Goal: Communication & Community: Answer question/provide support

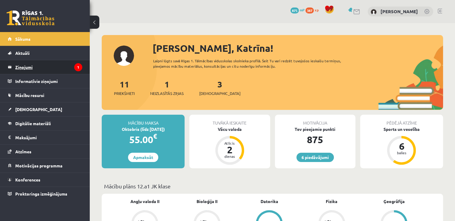
drag, startPoint x: 0, startPoint y: 0, endPoint x: 43, endPoint y: 64, distance: 77.6
click at [43, 64] on legend "Ziņojumi 1" at bounding box center [48, 67] width 67 height 14
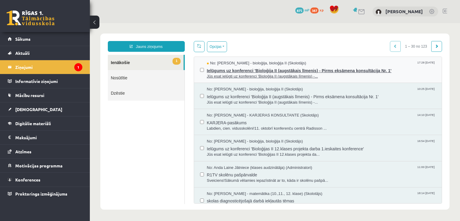
click at [251, 72] on span "Ielūgums uz konferenci 'Bioloģija II (augstākais līmenis) - Pirms eksāmena kons…" at bounding box center [321, 69] width 229 height 7
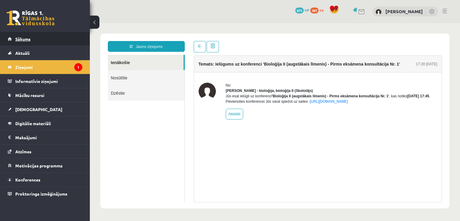
click at [31, 36] on link "Sākums" at bounding box center [45, 39] width 75 height 14
